Goal: Information Seeking & Learning: Obtain resource

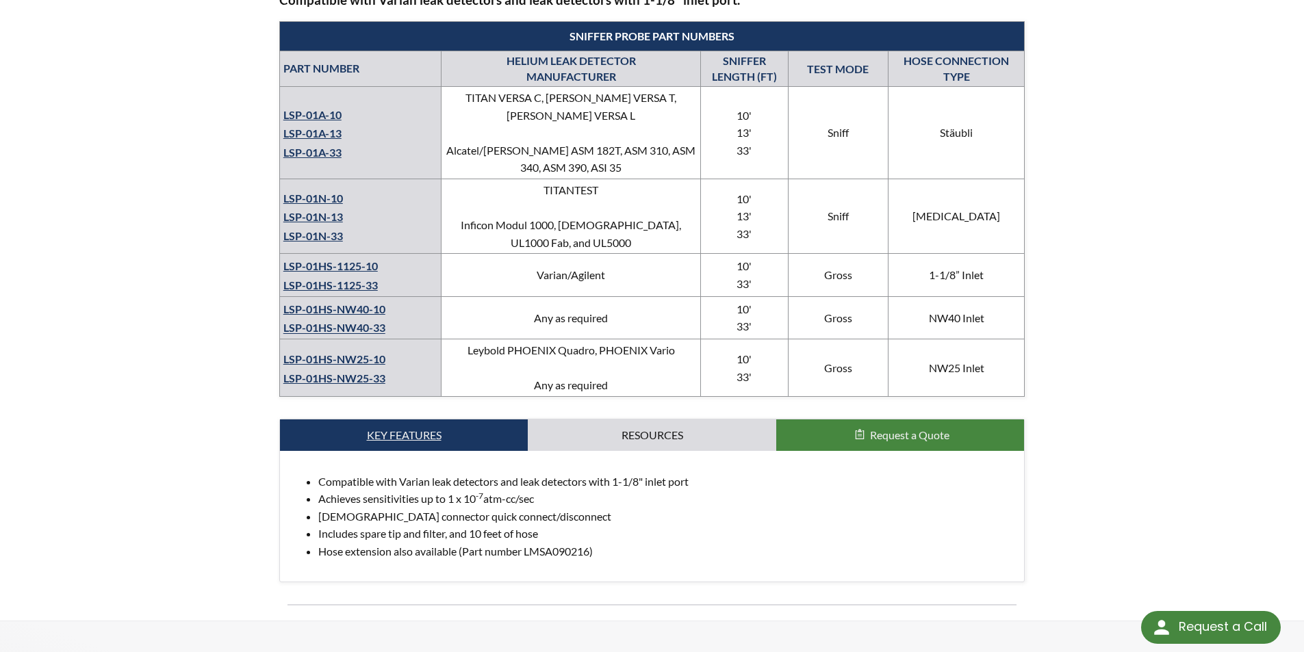
scroll to position [547, 0]
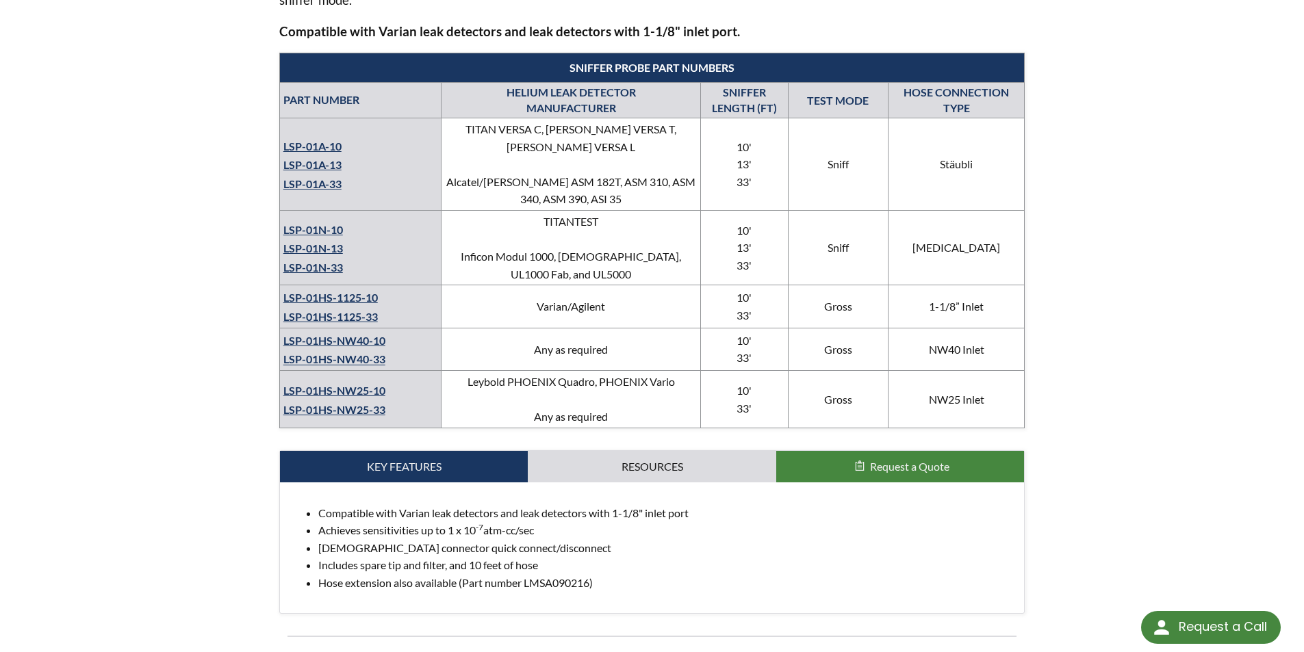
click at [73, 318] on div "home » 1-1/8" Helium Sniffer Probe for Inlet Test Ports with 10' Hose 1-1/8" He…" at bounding box center [652, 85] width 1304 height 1133
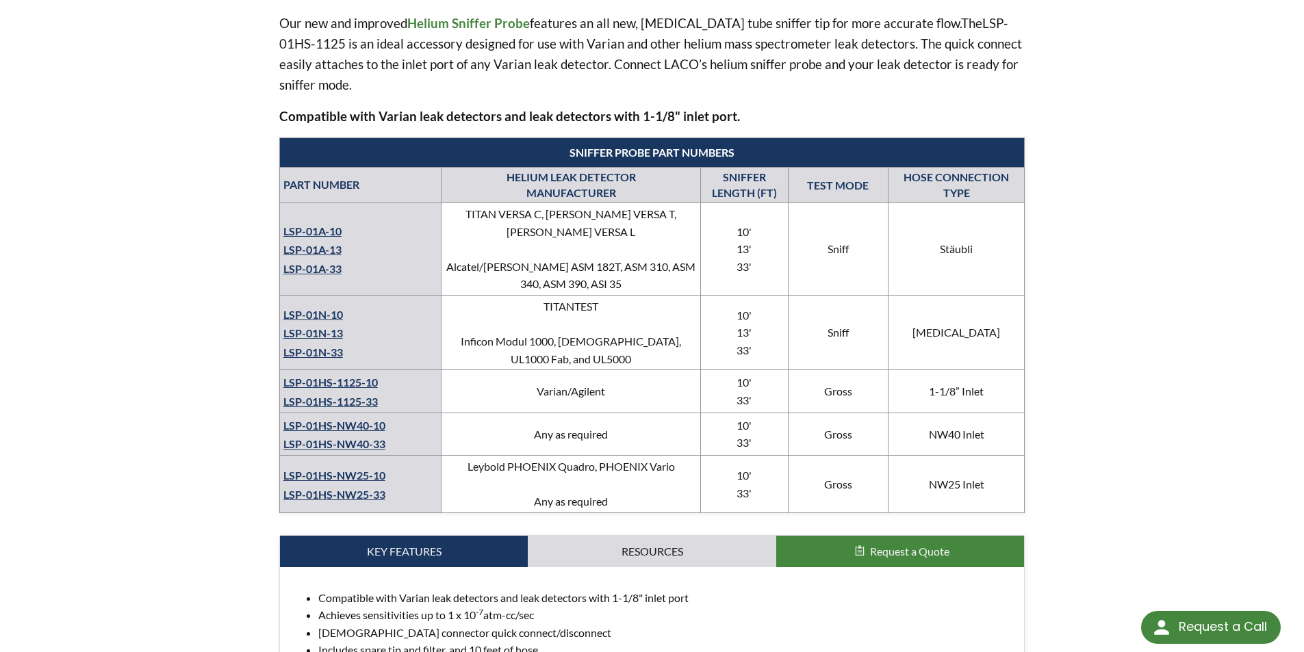
scroll to position [753, 0]
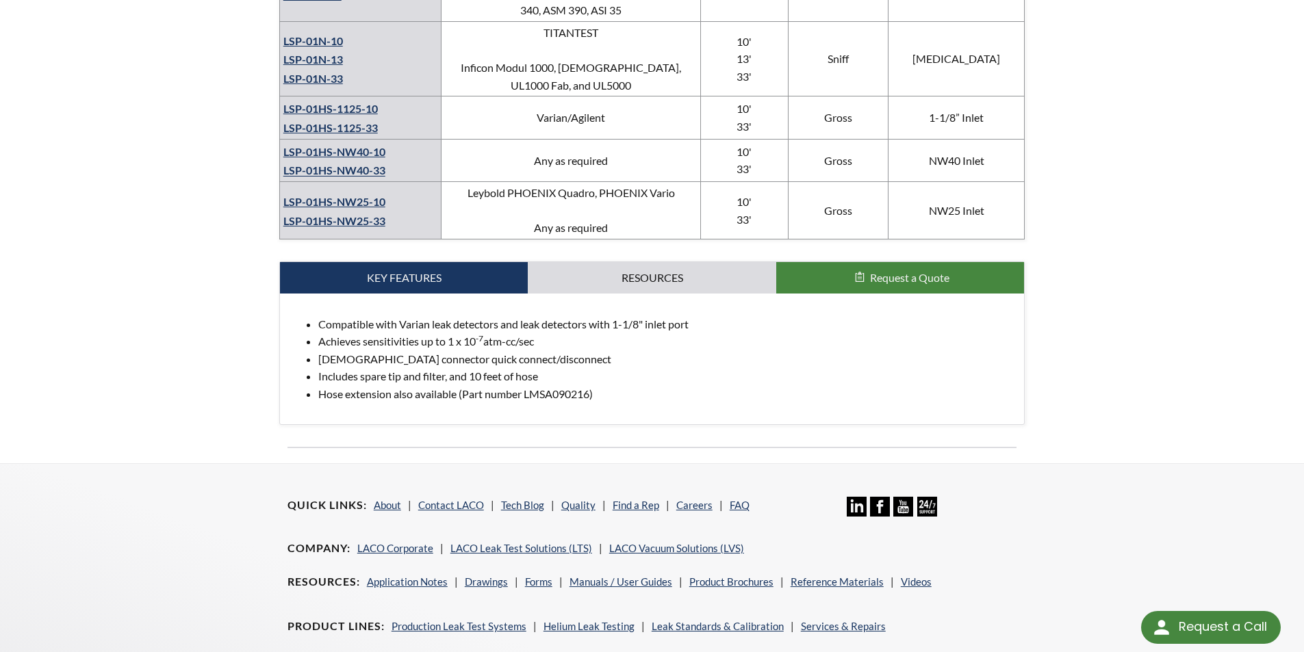
select select "Language Translate Widget"
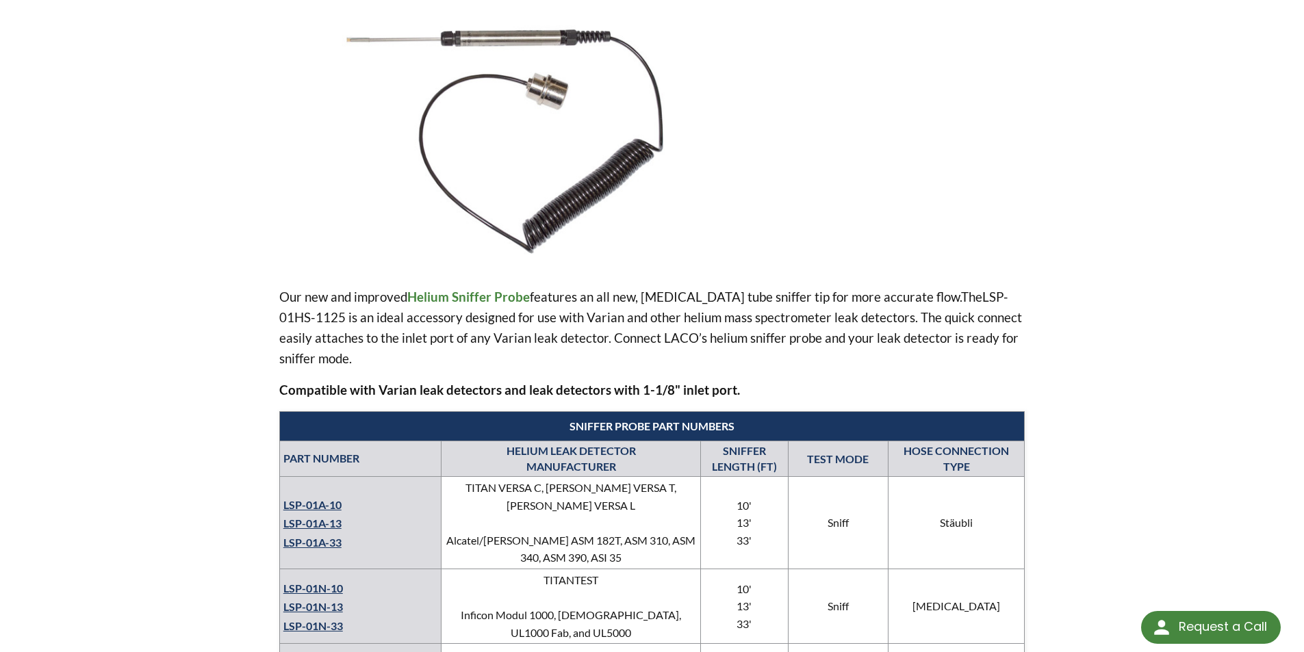
scroll to position [547, 0]
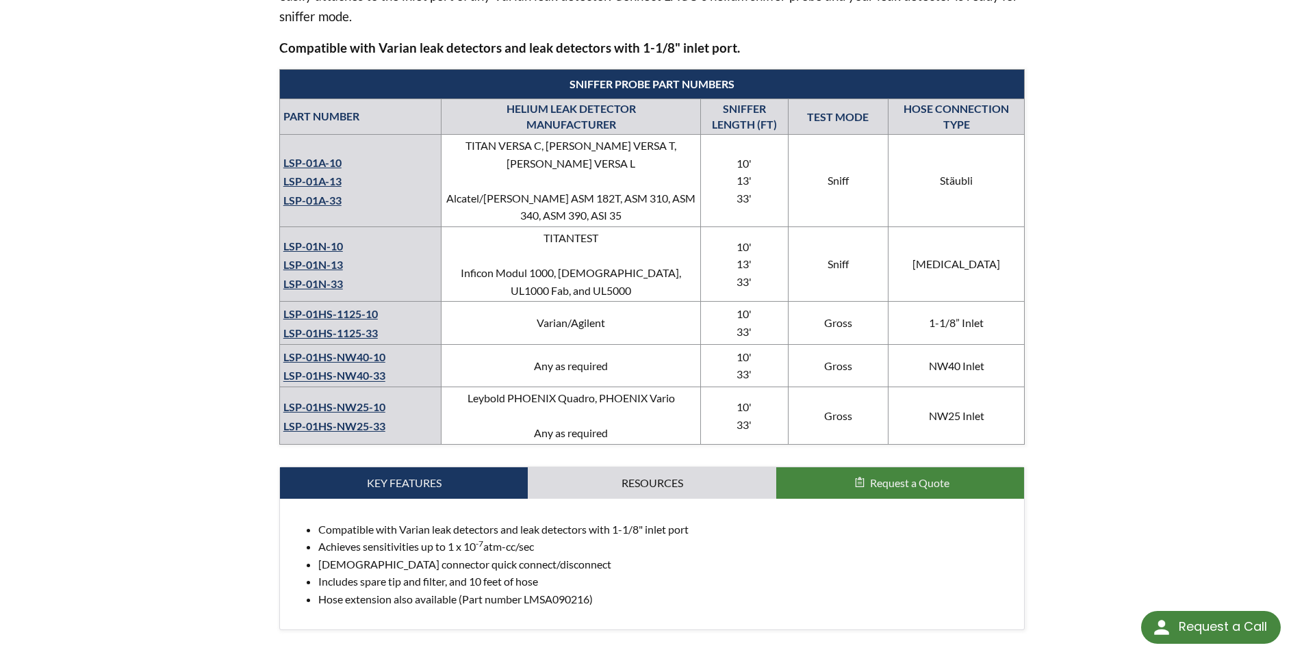
drag, startPoint x: 365, startPoint y: 299, endPoint x: 387, endPoint y: 303, distance: 22.3
click at [387, 303] on td "LSP-01HS-1125-10 LSP-01HS-1125-33" at bounding box center [360, 323] width 162 height 42
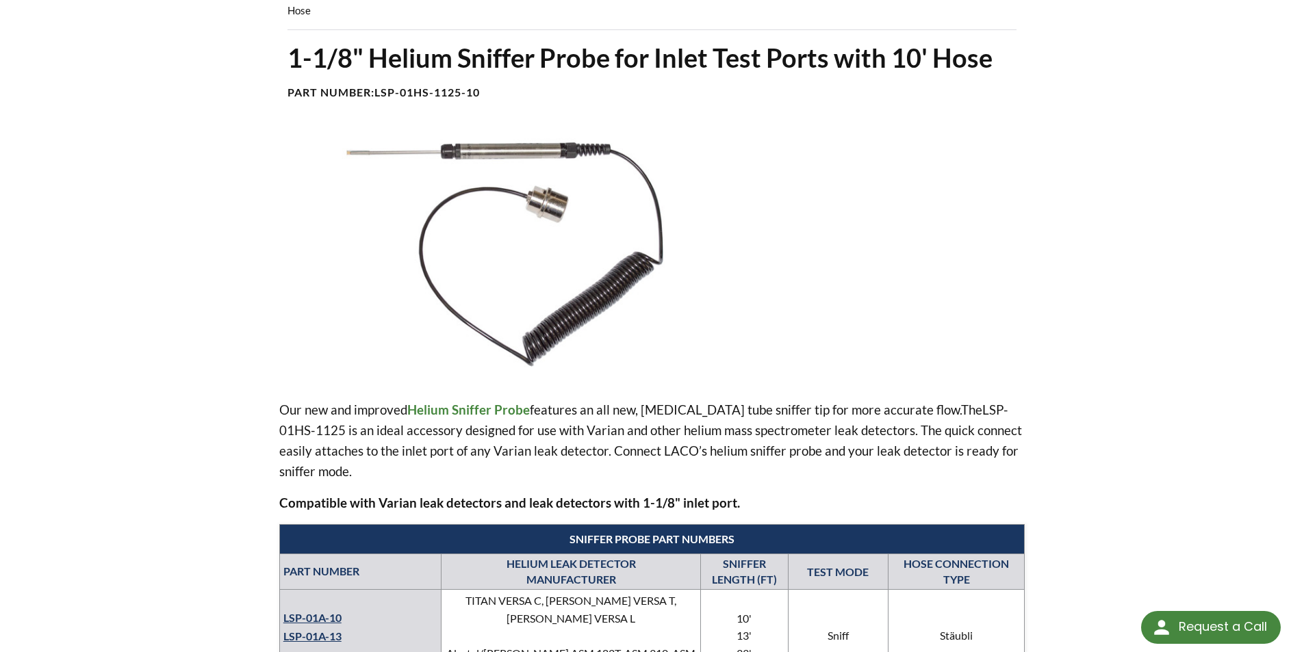
scroll to position [68, 0]
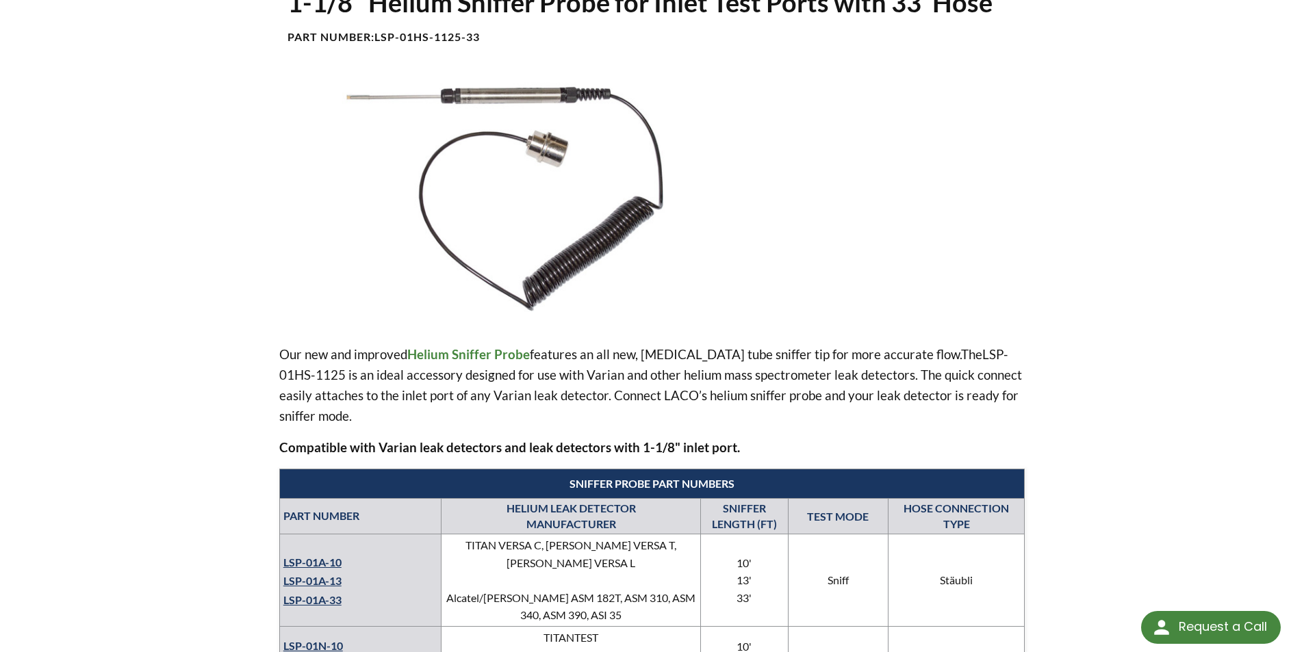
scroll to position [137, 0]
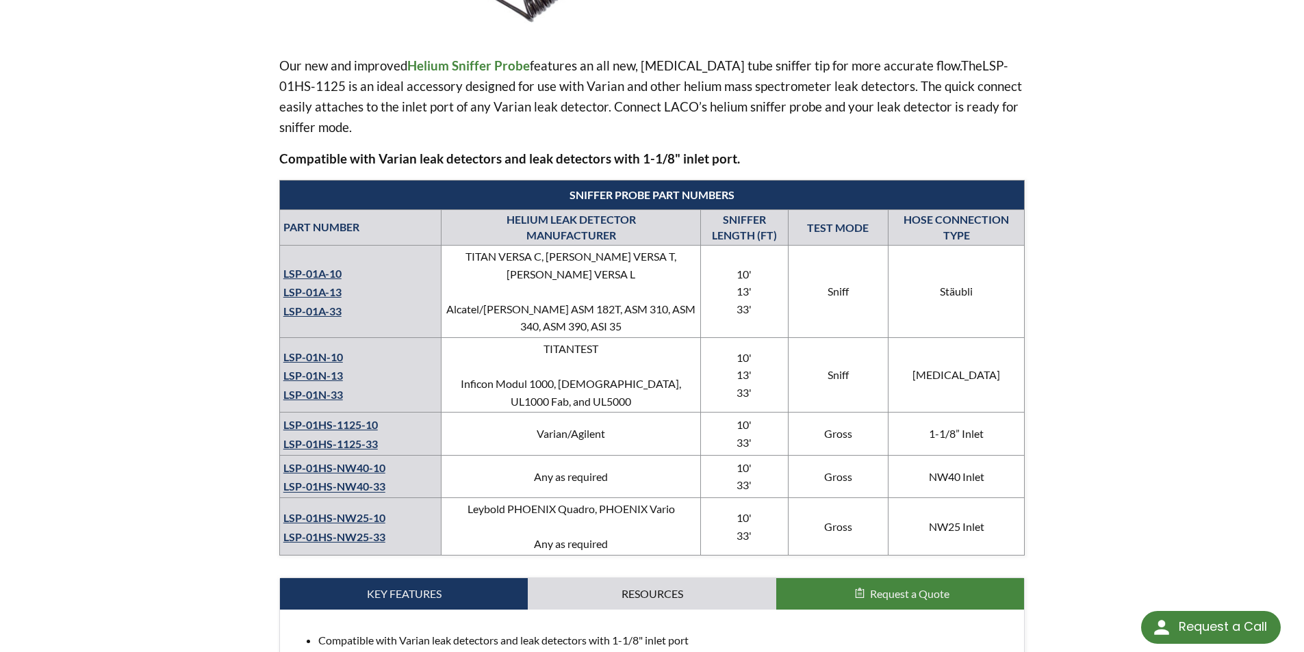
scroll to position [616, 0]
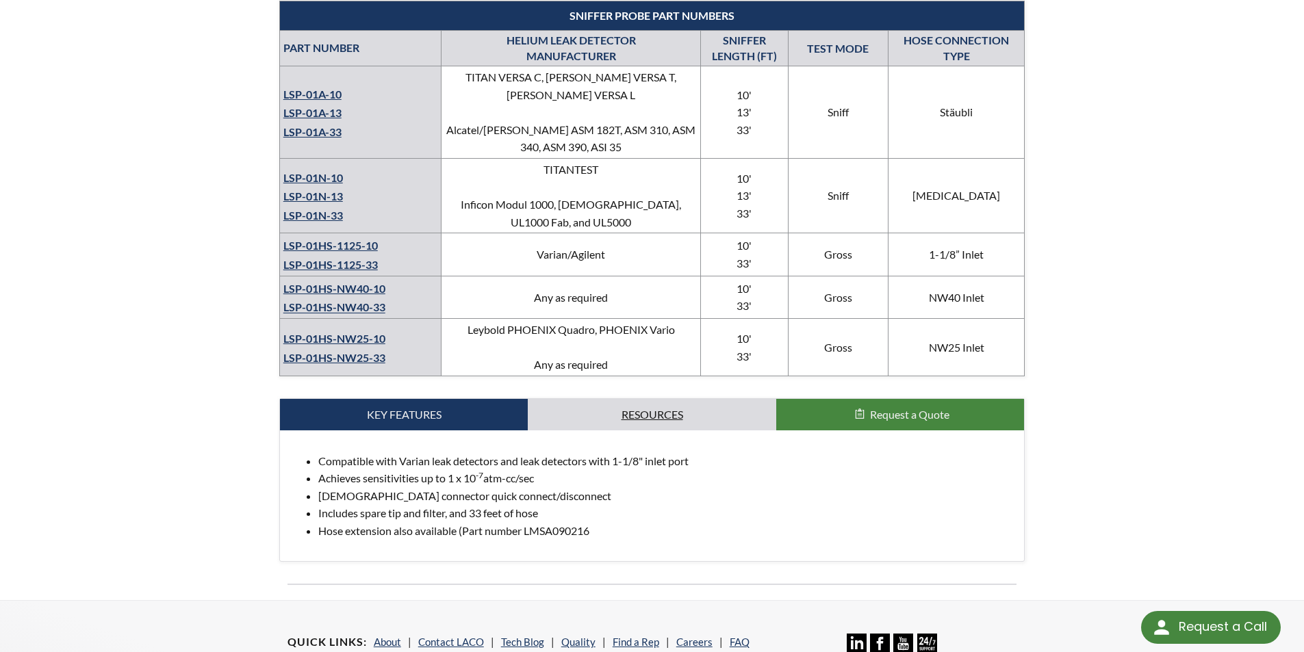
click at [593, 399] on link "Resources" at bounding box center [652, 414] width 248 height 31
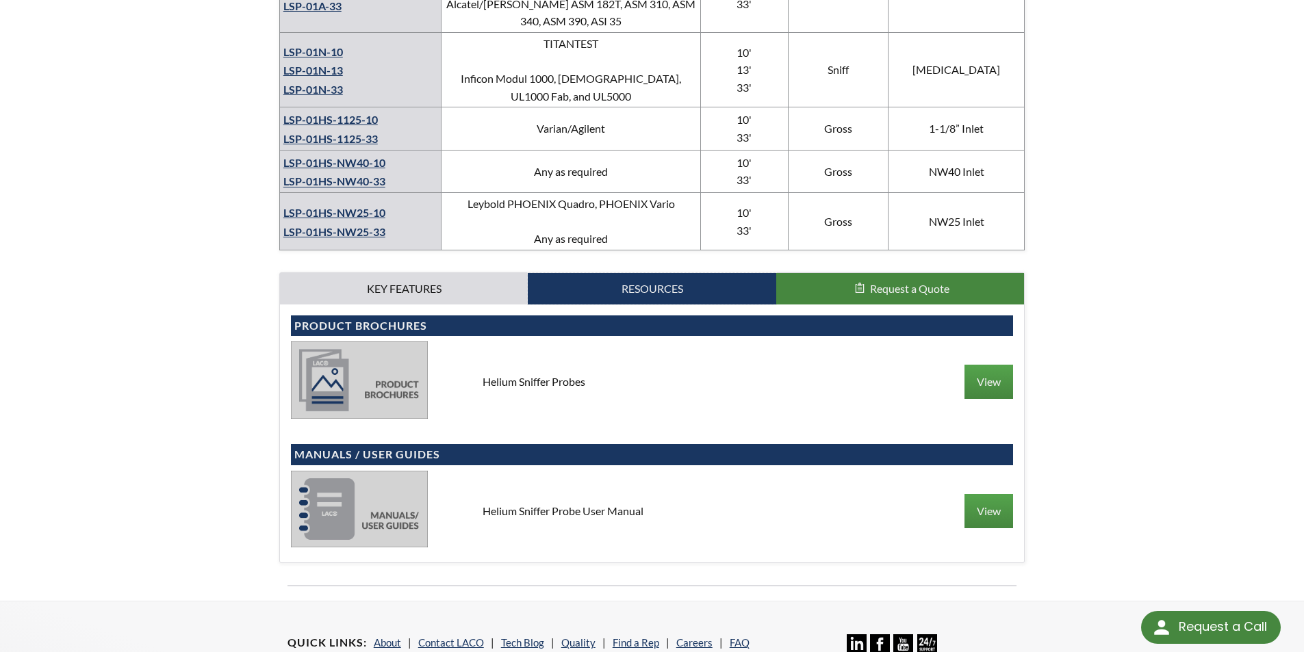
scroll to position [753, 0]
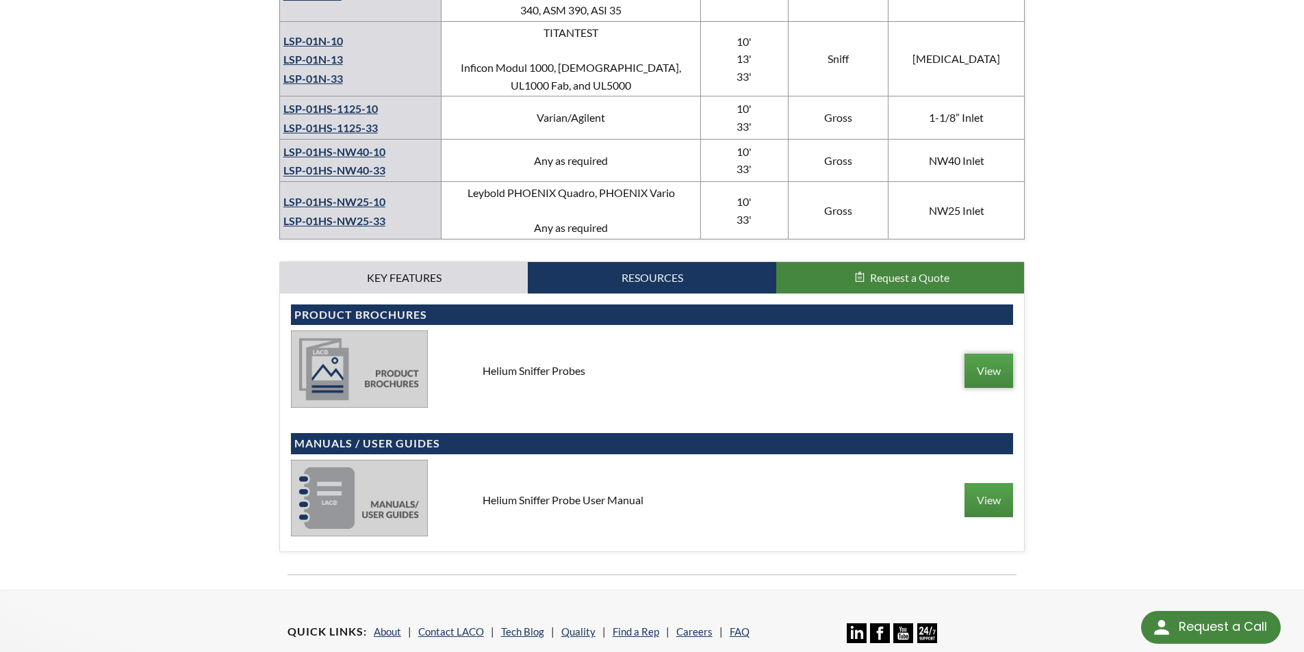
click at [983, 356] on link "View" at bounding box center [988, 371] width 49 height 34
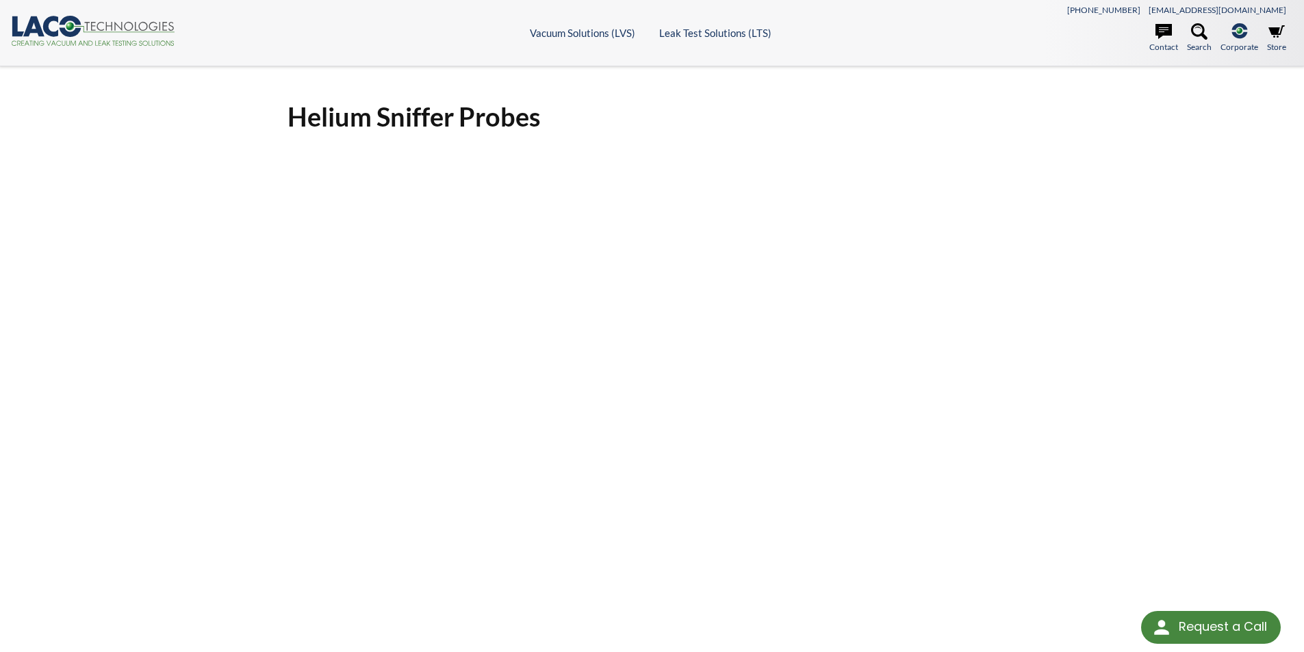
select select "Language Translate Widget"
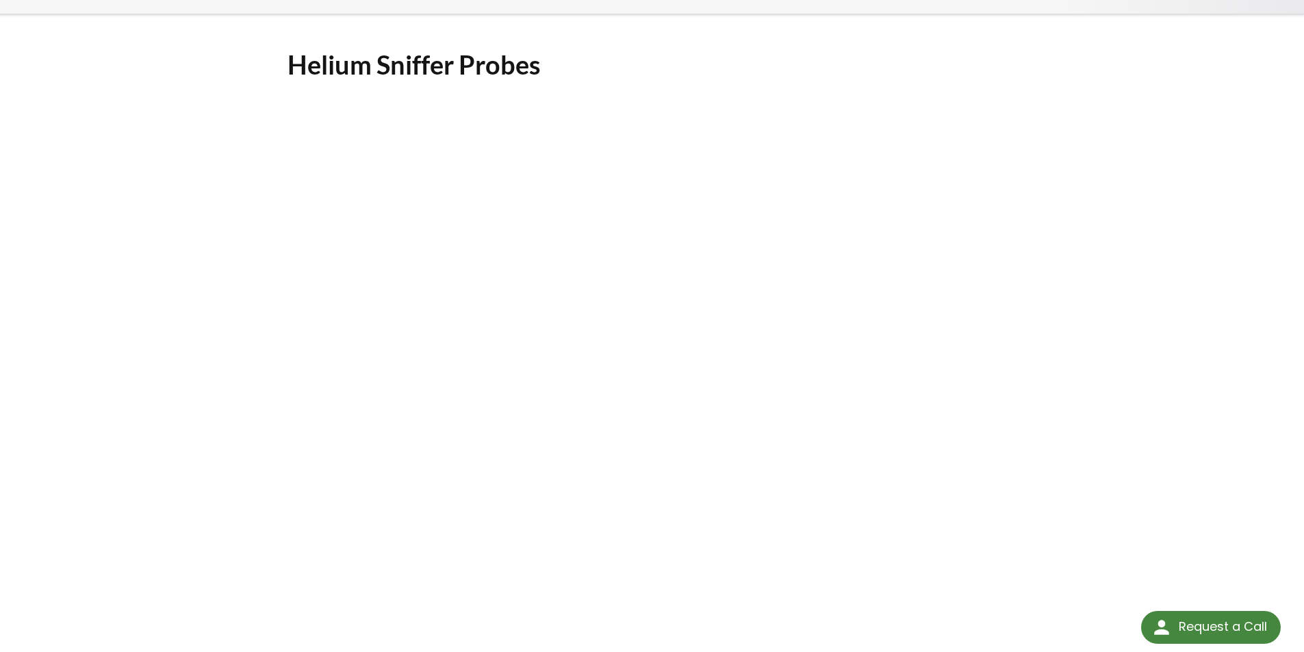
scroll to position [205, 0]
